Goal: Information Seeking & Learning: Learn about a topic

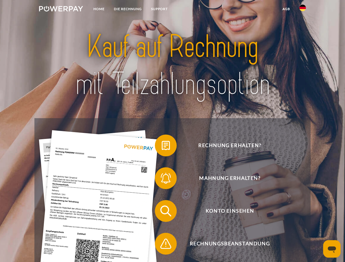
click at [61, 10] on img at bounding box center [61, 8] width 44 height 5
click at [303, 10] on img at bounding box center [303, 8] width 7 height 7
click at [286, 9] on link "agb" at bounding box center [286, 9] width 17 height 10
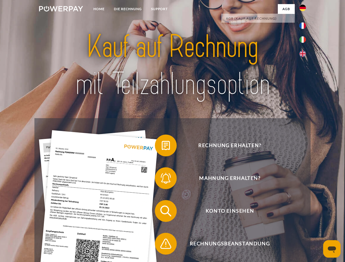
click at [162, 147] on span at bounding box center [157, 145] width 27 height 27
click at [162, 180] on span at bounding box center [157, 178] width 27 height 27
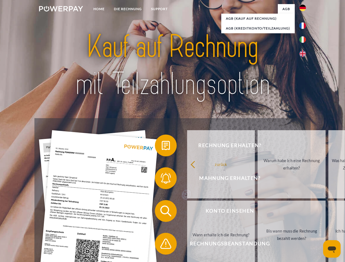
click at [258, 212] on link "Bis wann muss die Rechnung bezahlt werden?" at bounding box center [292, 235] width 68 height 68
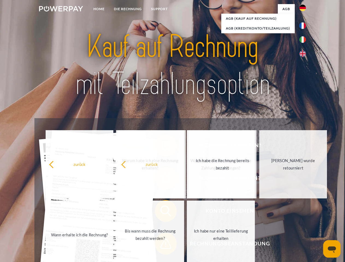
click at [162, 245] on span at bounding box center [157, 243] width 27 height 27
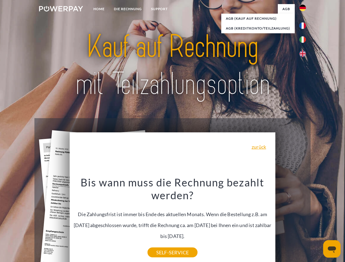
click at [332, 249] on icon "Messaging-Fenster öffnen" at bounding box center [332, 250] width 8 height 7
